Goal: Task Accomplishment & Management: Manage account settings

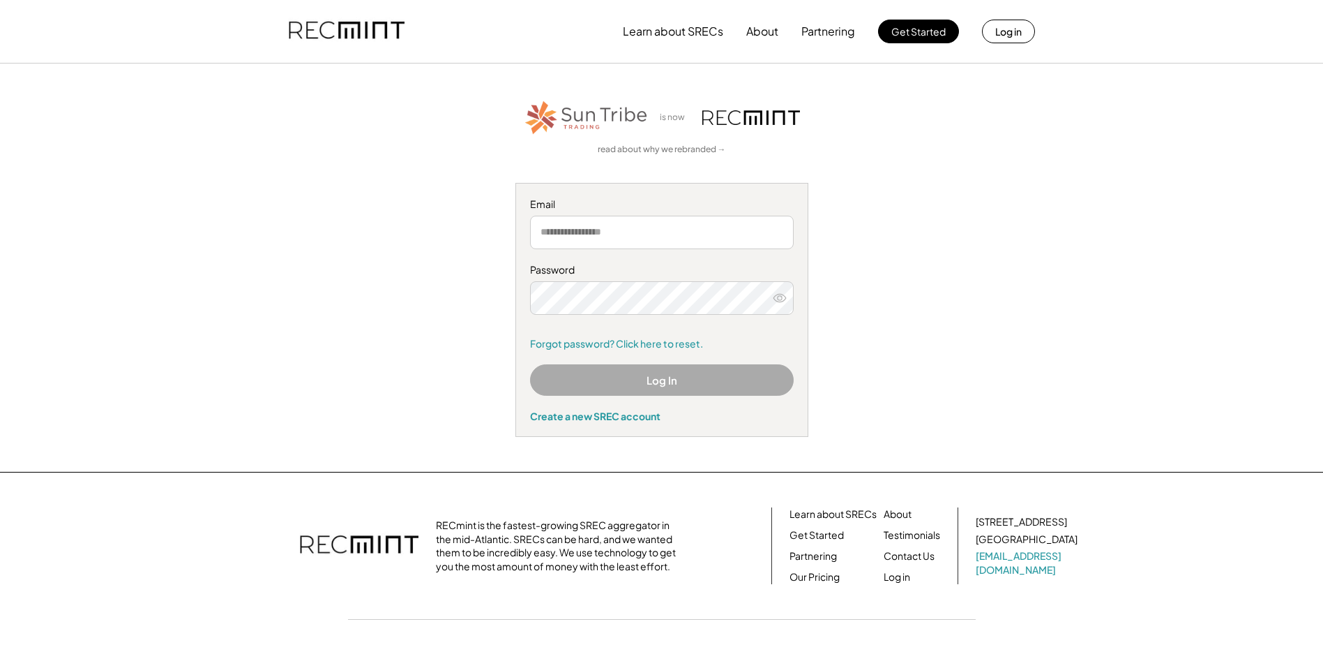
click at [601, 236] on input "email" at bounding box center [662, 232] width 264 height 33
type input "**********"
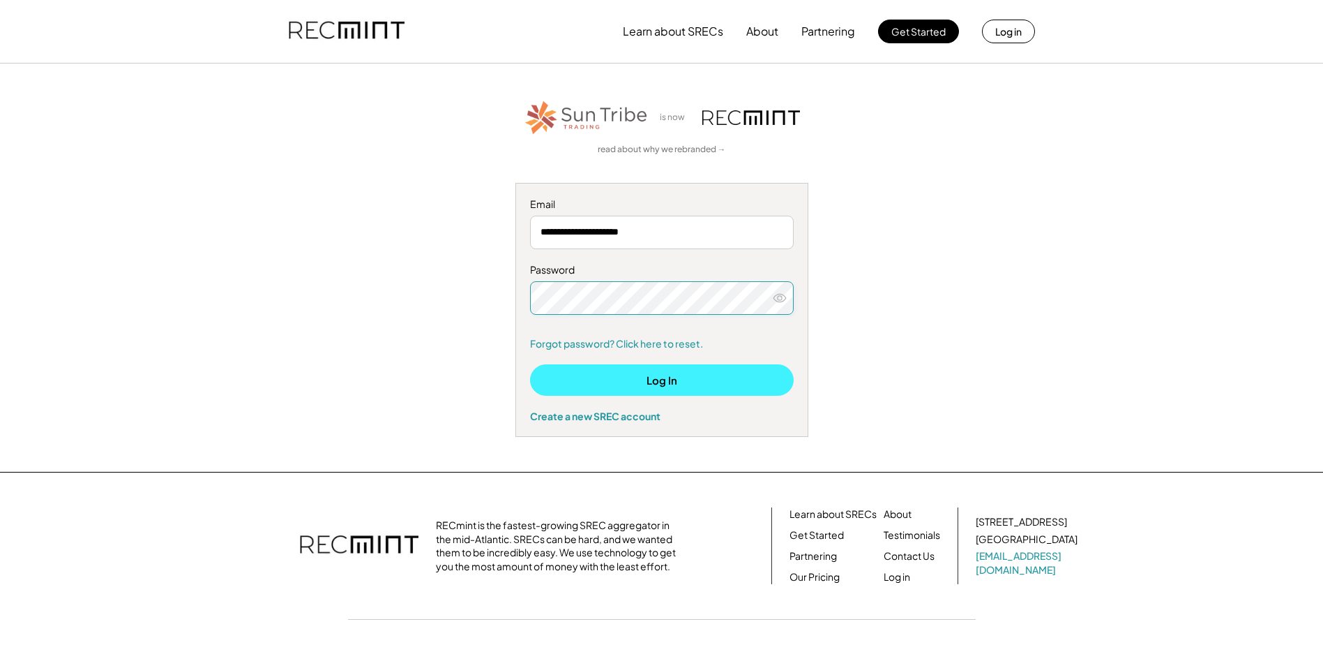
click at [708, 376] on button "Log In" at bounding box center [662, 379] width 264 height 31
